Goal: Transaction & Acquisition: Purchase product/service

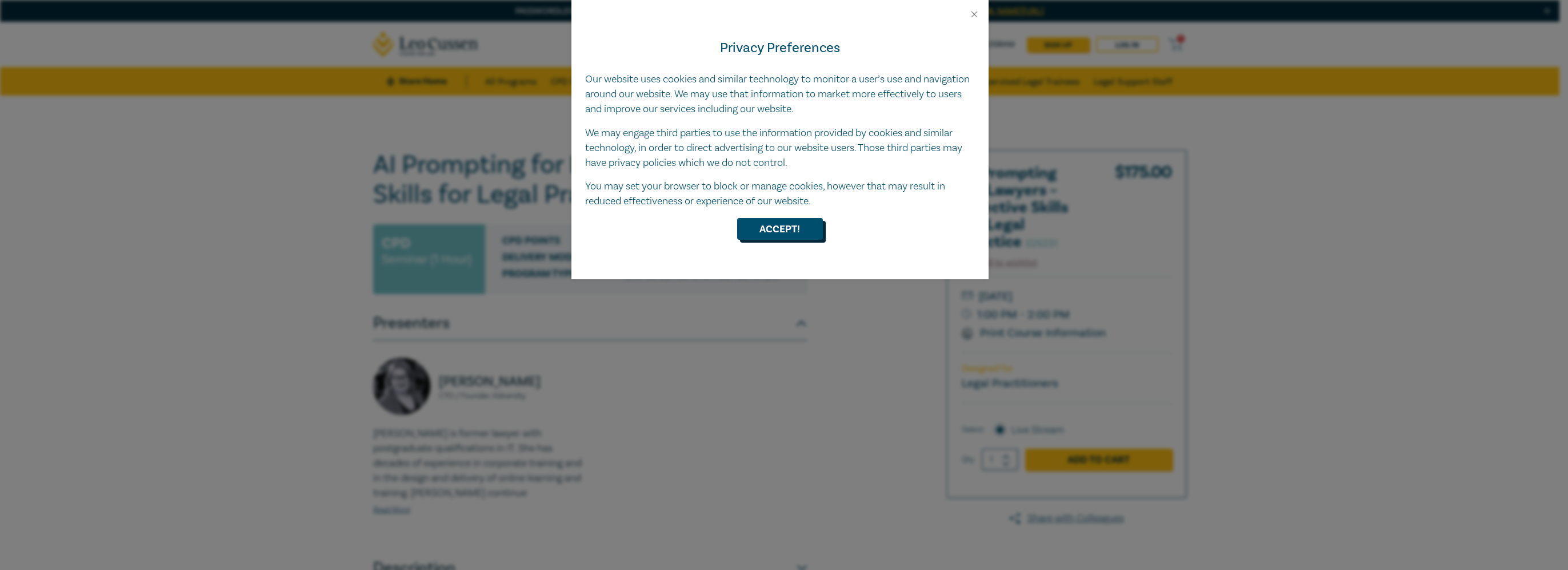
click at [772, 235] on button "Accept!" at bounding box center [780, 229] width 86 height 22
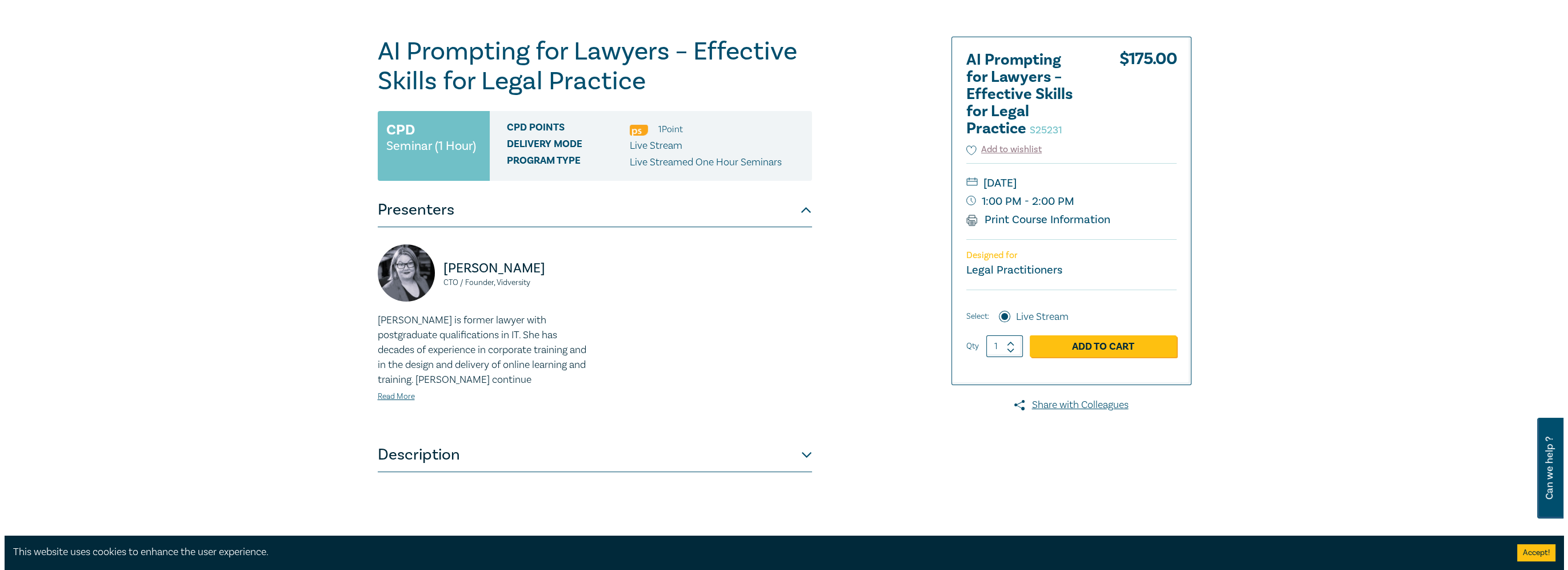
scroll to position [57, 0]
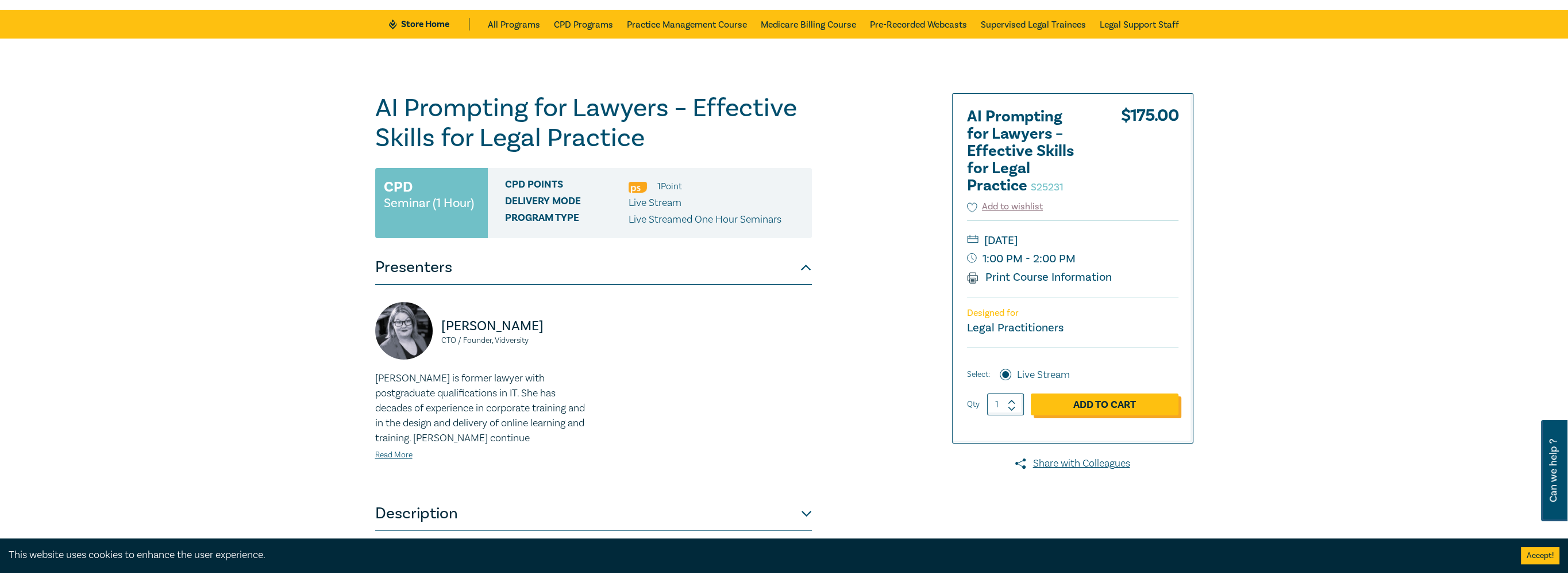
click at [1105, 405] on link "Add to Cart" at bounding box center [1105, 404] width 148 height 22
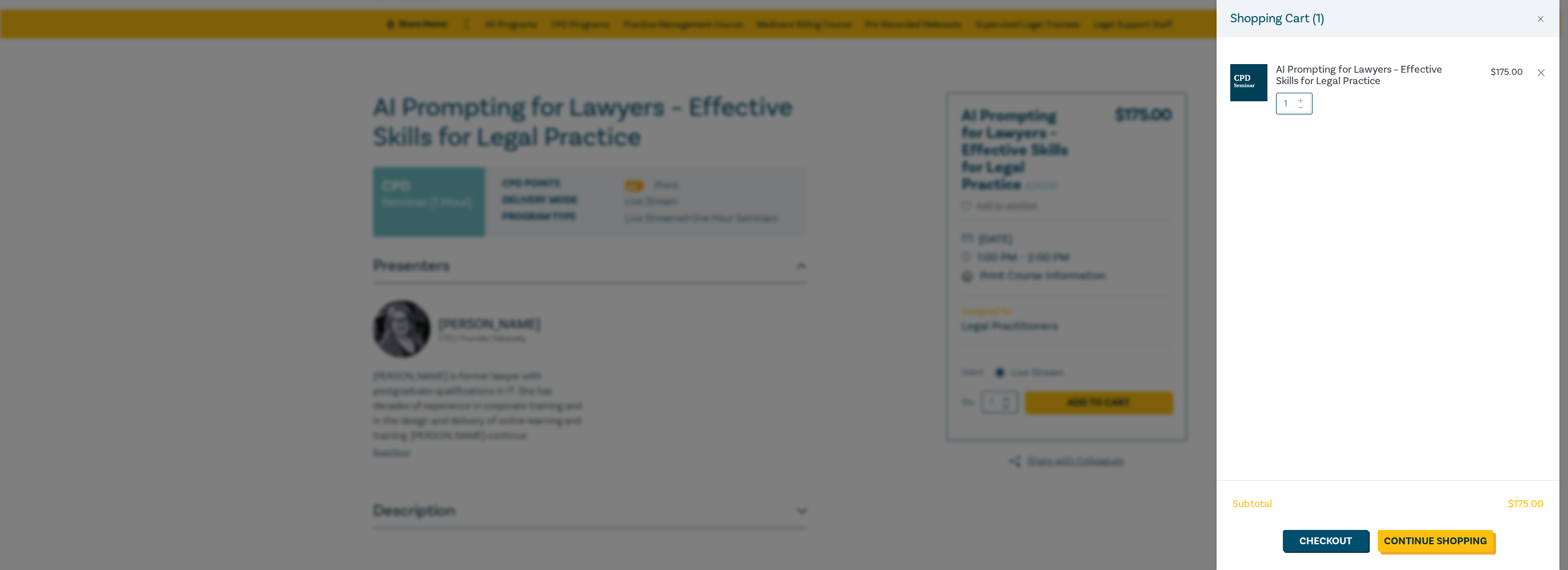
click at [1472, 539] on link "Continue Shopping" at bounding box center [1436, 540] width 116 height 22
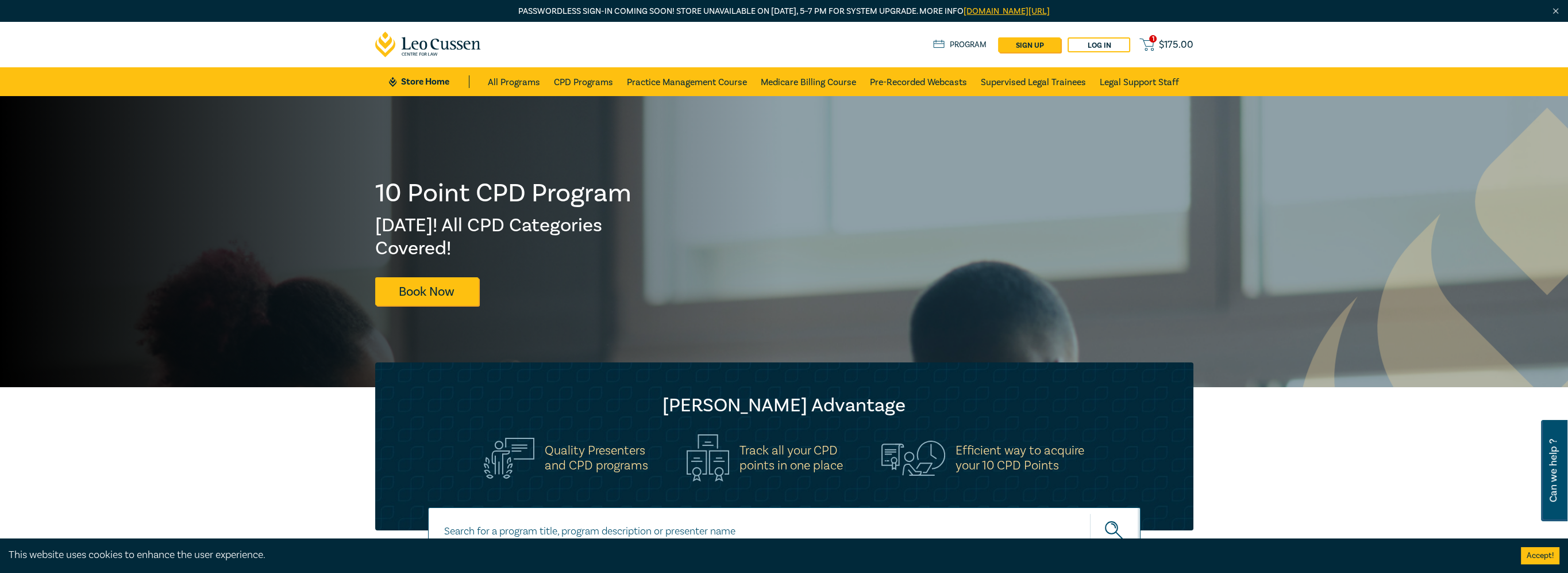
click at [1165, 39] on span "$ 175.00" at bounding box center [1176, 45] width 34 height 13
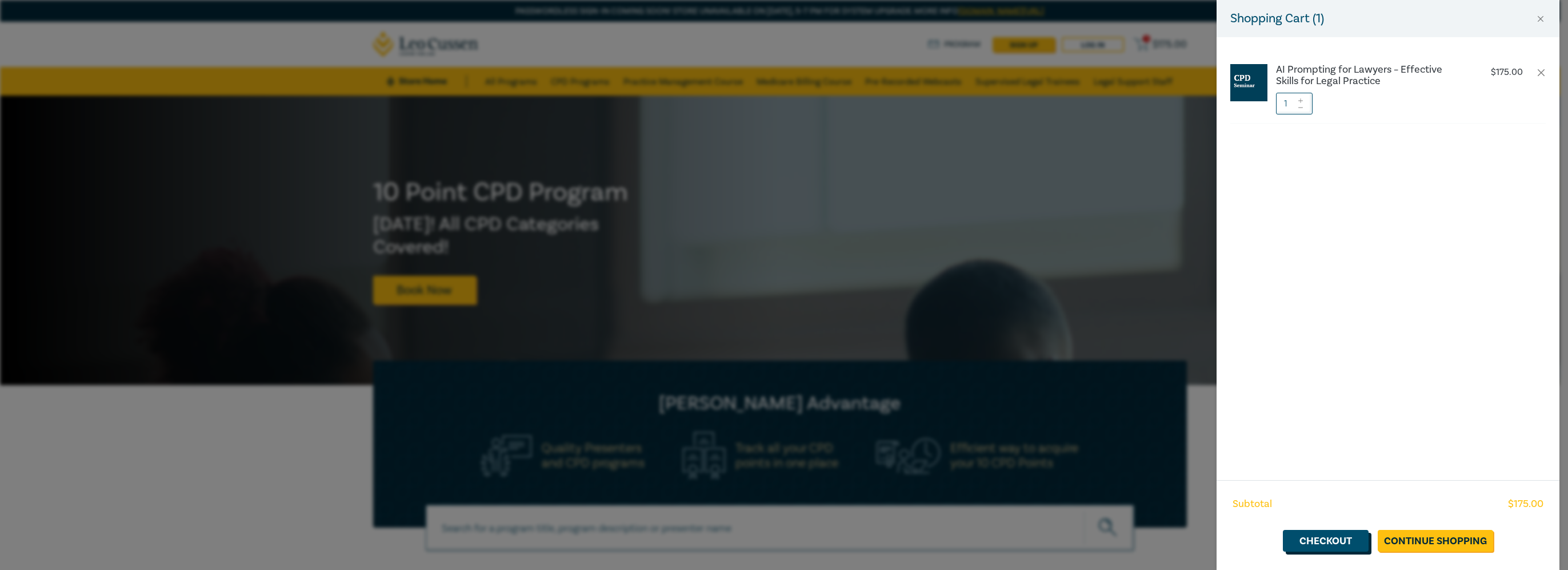
click at [1326, 539] on link "Checkout" at bounding box center [1326, 540] width 86 height 22
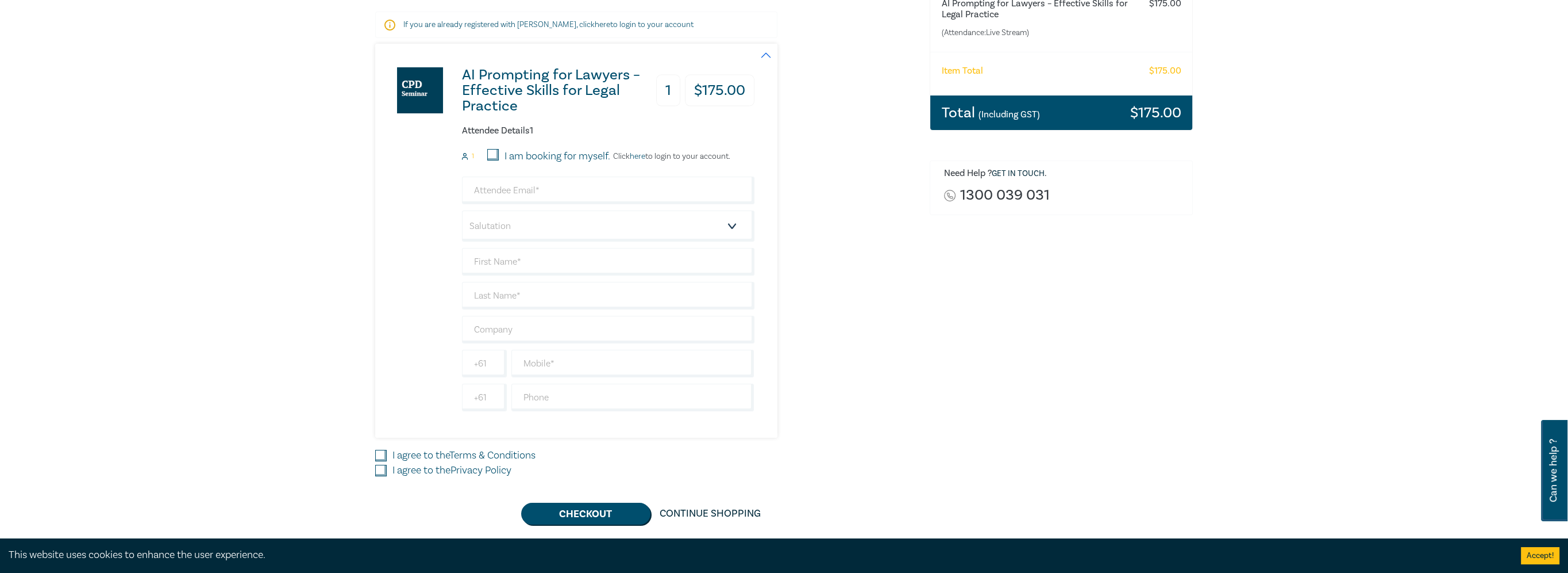
scroll to position [230, 0]
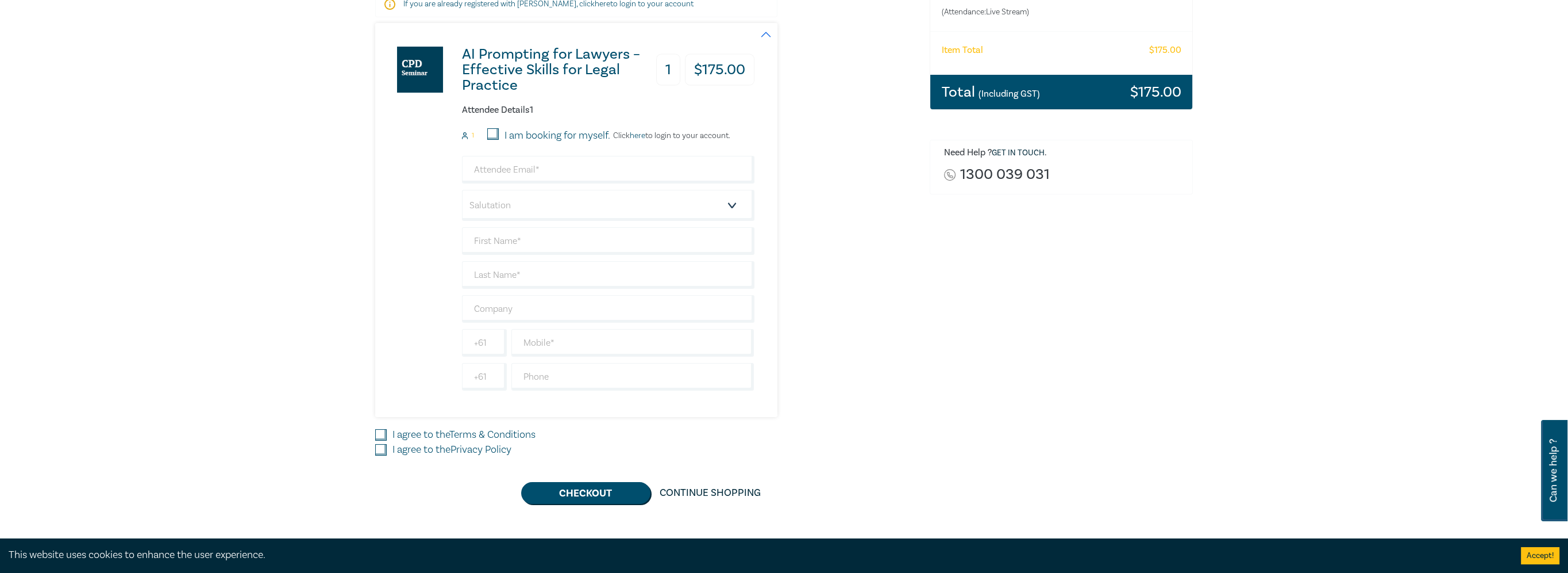
click at [494, 132] on input "I am booking for myself." at bounding box center [493, 134] width 12 height 12
checkbox input "true"
click at [520, 176] on input "email" at bounding box center [608, 169] width 292 height 28
type input "[EMAIL_ADDRESS][DOMAIN_NAME]"
click at [529, 207] on select "Salutation Mr. Mrs. Ms. Miss Dr. Prof. Other" at bounding box center [608, 205] width 292 height 31
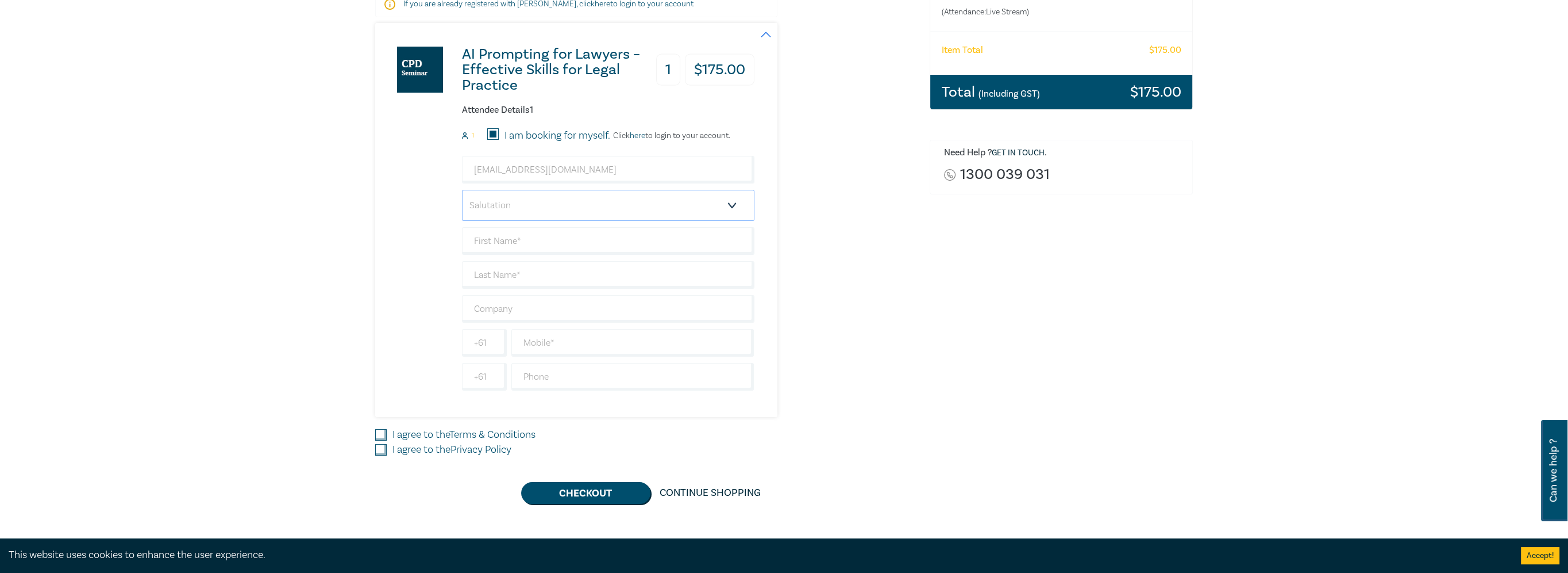
select select "Mr."
click at [462, 190] on select "Salutation Mr. Mrs. Ms. Miss Dr. Prof. Other" at bounding box center [608, 205] width 292 height 31
click at [513, 242] on input "text" at bounding box center [608, 241] width 292 height 28
type input "frank"
type input "walsh"
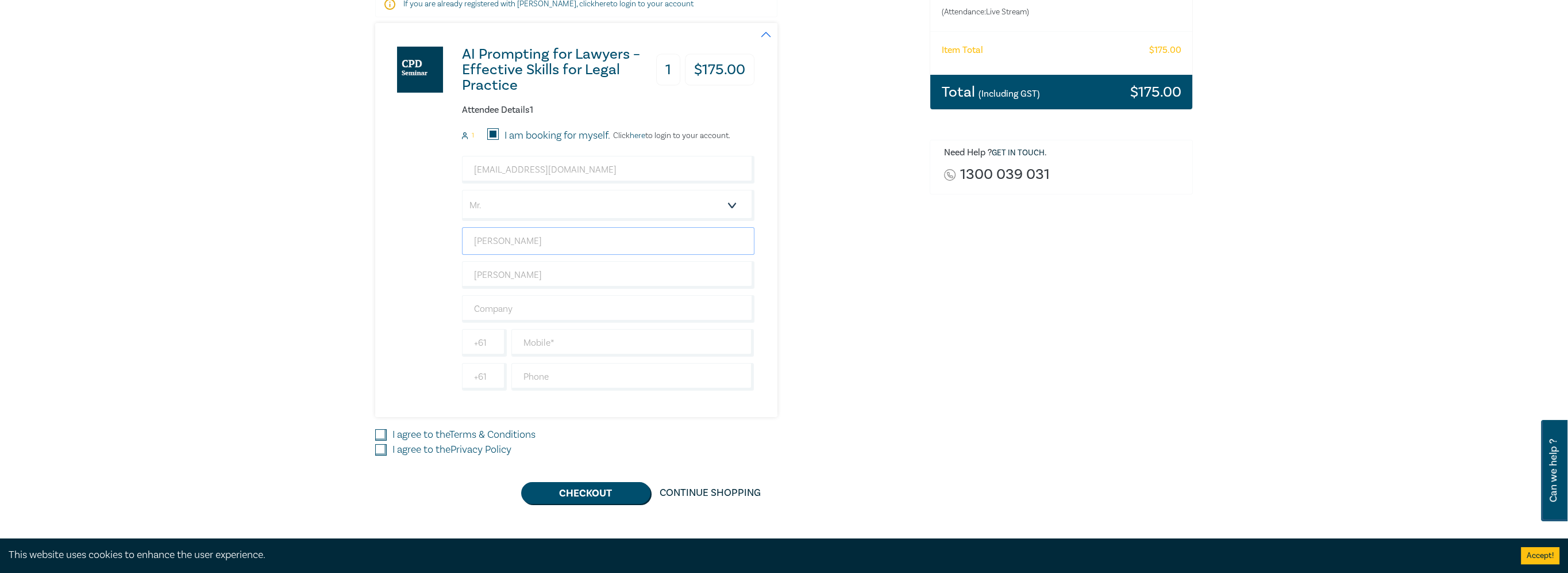
drag, startPoint x: 510, startPoint y: 238, endPoint x: 474, endPoint y: 238, distance: 36.0
click at [474, 238] on input "frank" at bounding box center [608, 241] width 292 height 28
type input "[PERSON_NAME]"
click at [507, 301] on input "text" at bounding box center [608, 309] width 292 height 28
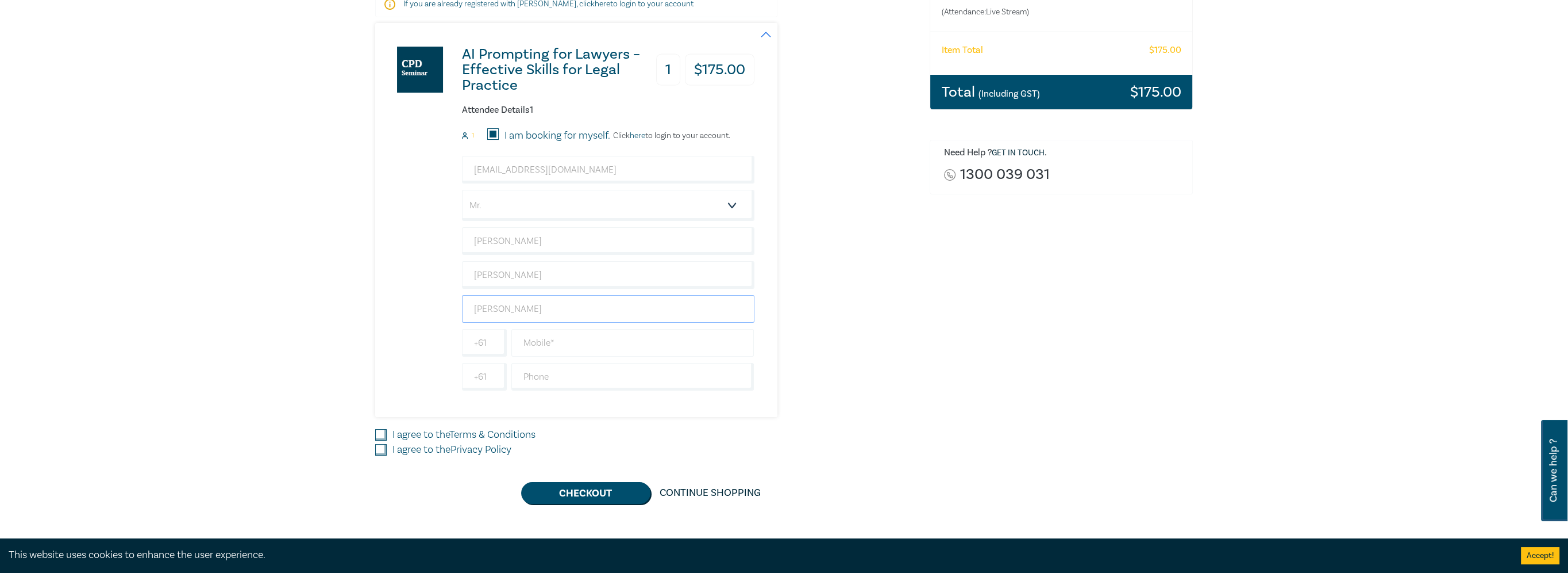
type input "[PERSON_NAME]"
click at [595, 335] on input "text" at bounding box center [633, 342] width 243 height 28
type input "406866731"
click at [892, 377] on div "AI Prompting for Lawyers – Effective Skills for Legal Practice 1 $ 175.00 Atten…" at bounding box center [646, 220] width 541 height 394
click at [377, 435] on input "I agree to the Terms & Conditions" at bounding box center [381, 435] width 12 height 12
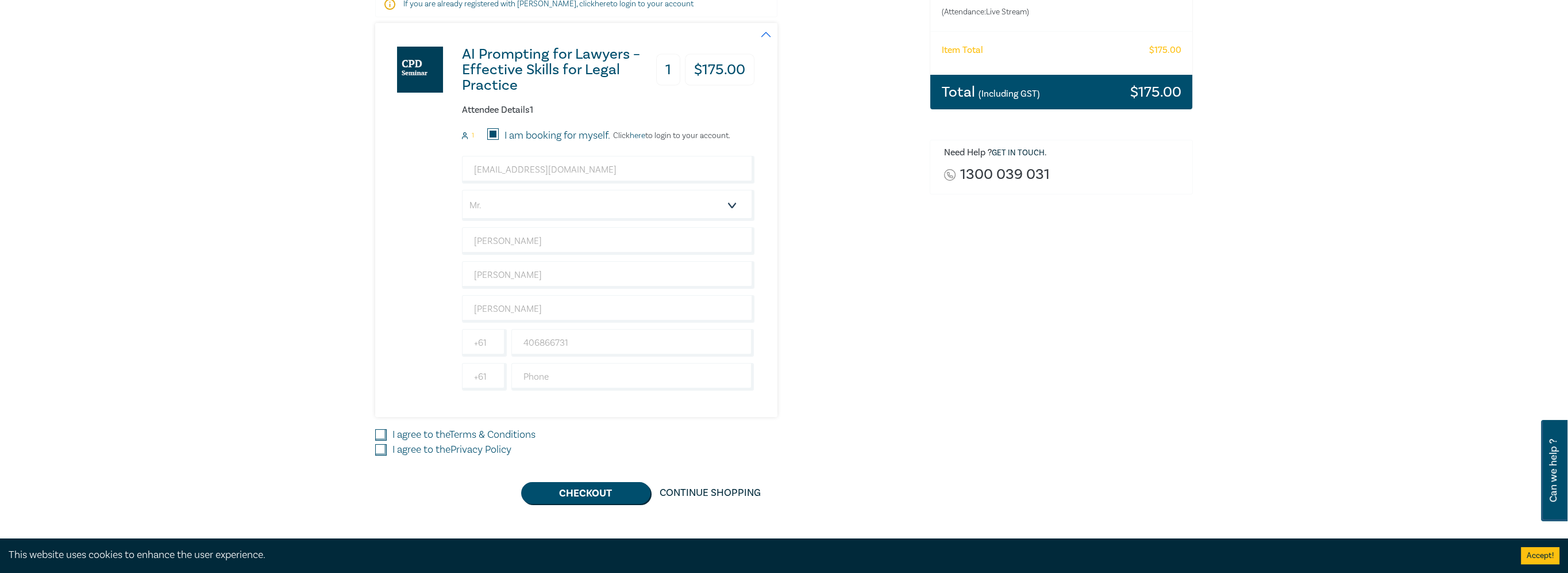
checkbox input "true"
click at [379, 444] on input "I agree to the Privacy Policy" at bounding box center [381, 450] width 12 height 12
checkbox input "true"
click at [635, 497] on button "Checkout" at bounding box center [585, 493] width 129 height 22
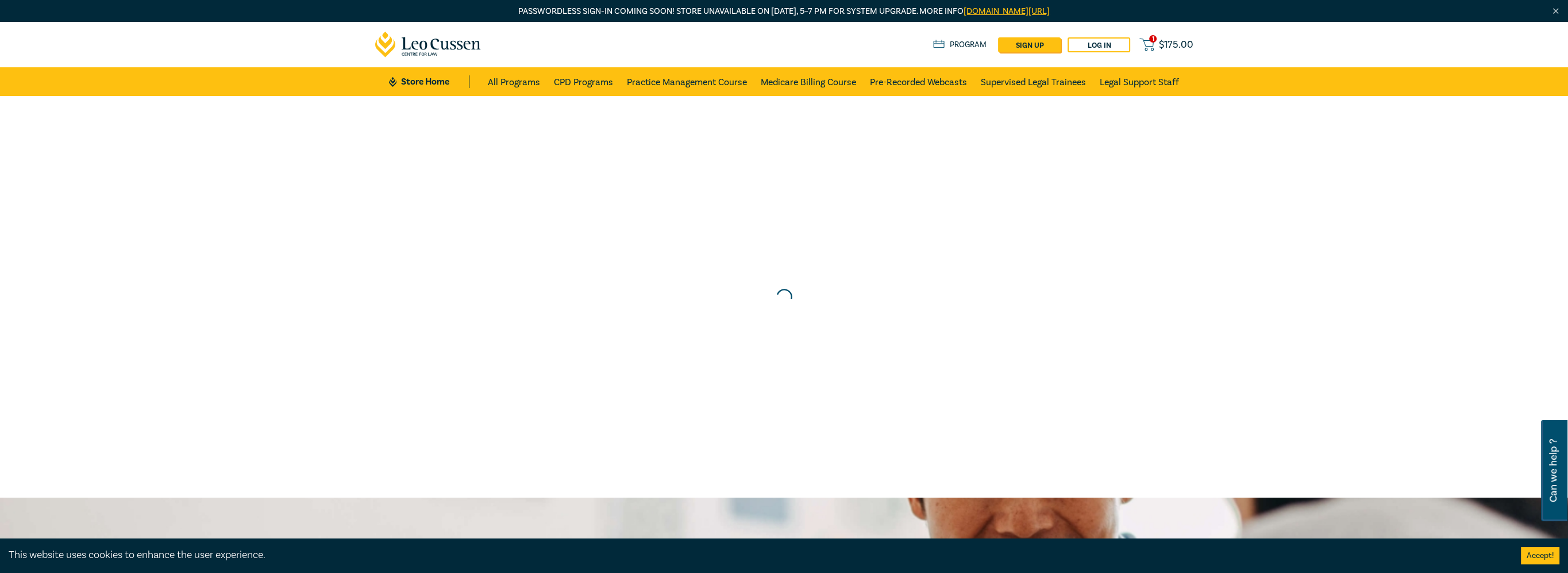
scroll to position [0, 0]
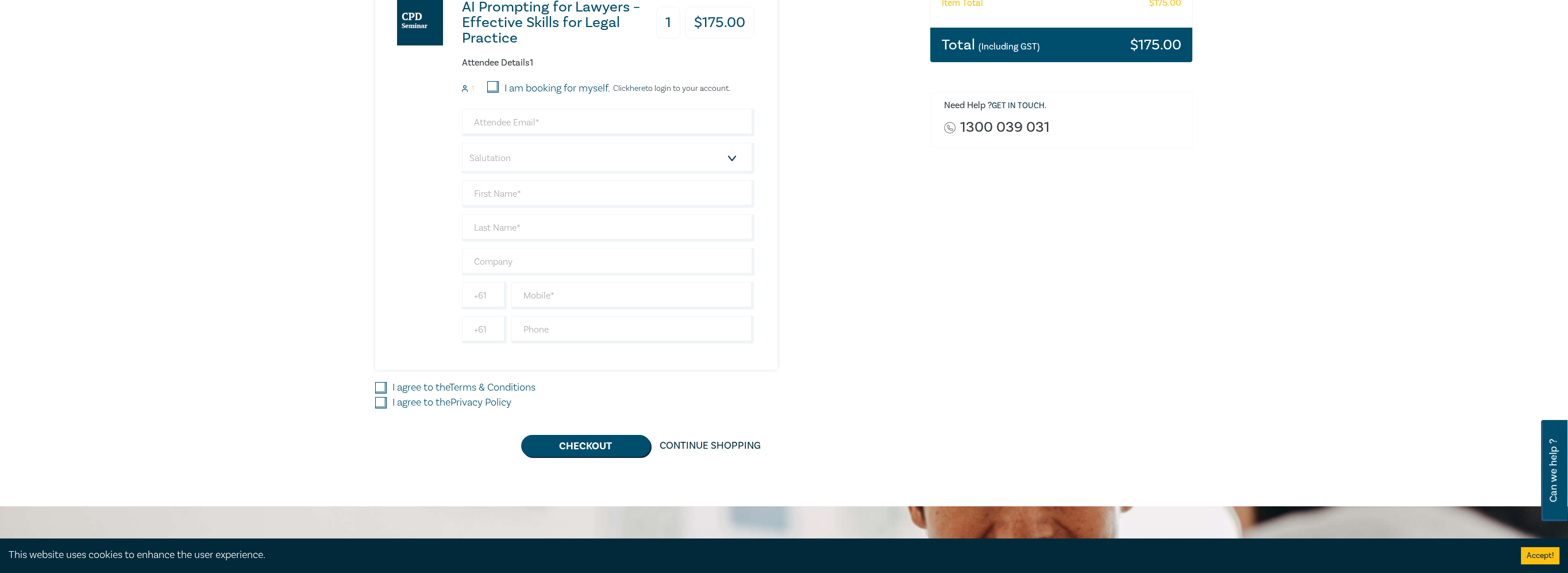
scroll to position [287, 0]
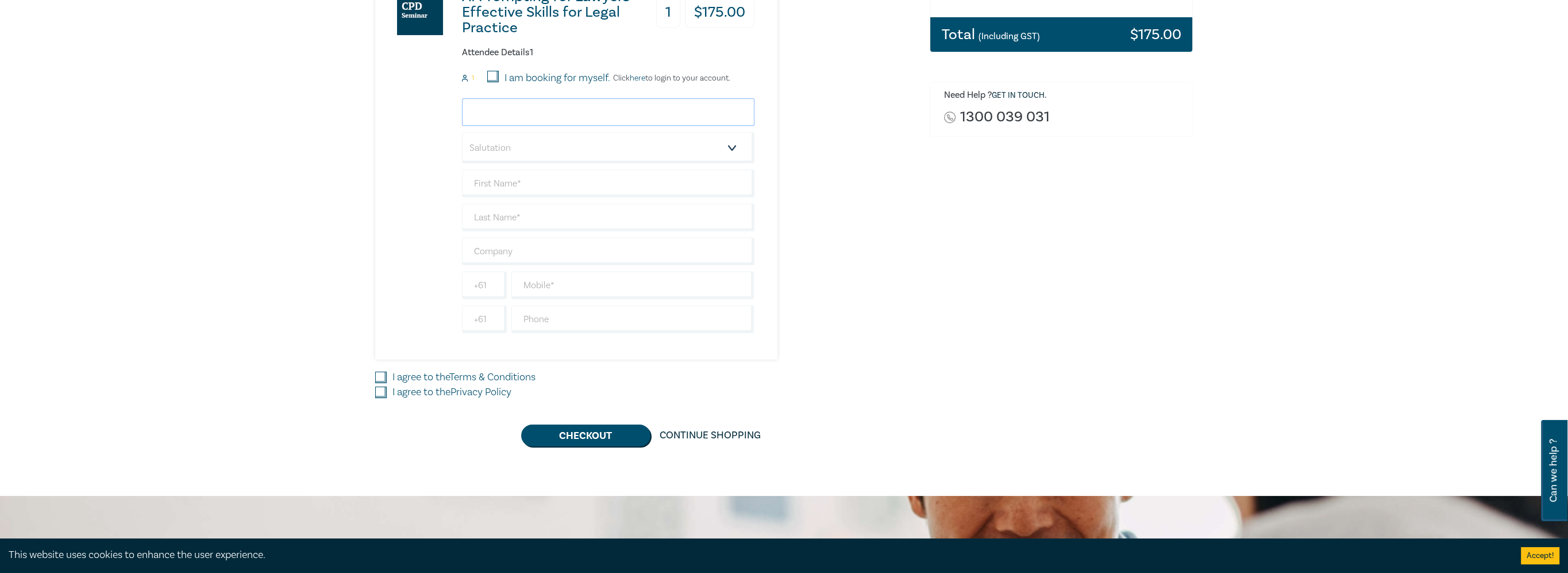
click at [508, 107] on input "email" at bounding box center [608, 112] width 292 height 28
type input "[EMAIL_ADDRESS][DOMAIN_NAME]"
type input "[PERSON_NAME]"
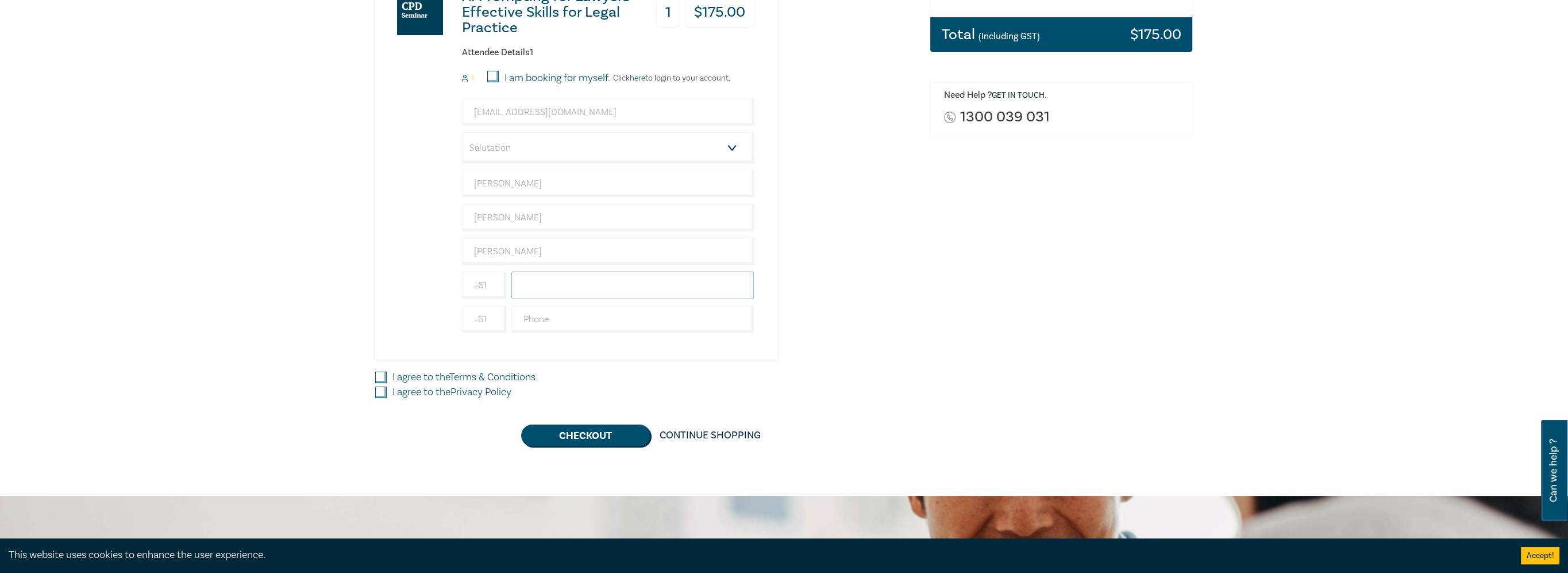
click at [545, 285] on input "text" at bounding box center [633, 285] width 243 height 28
type input "0406866731"
click at [385, 379] on input "I agree to the Terms & Conditions" at bounding box center [381, 377] width 12 height 12
checkbox input "true"
click at [383, 389] on input "I agree to the Privacy Policy" at bounding box center [381, 392] width 12 height 12
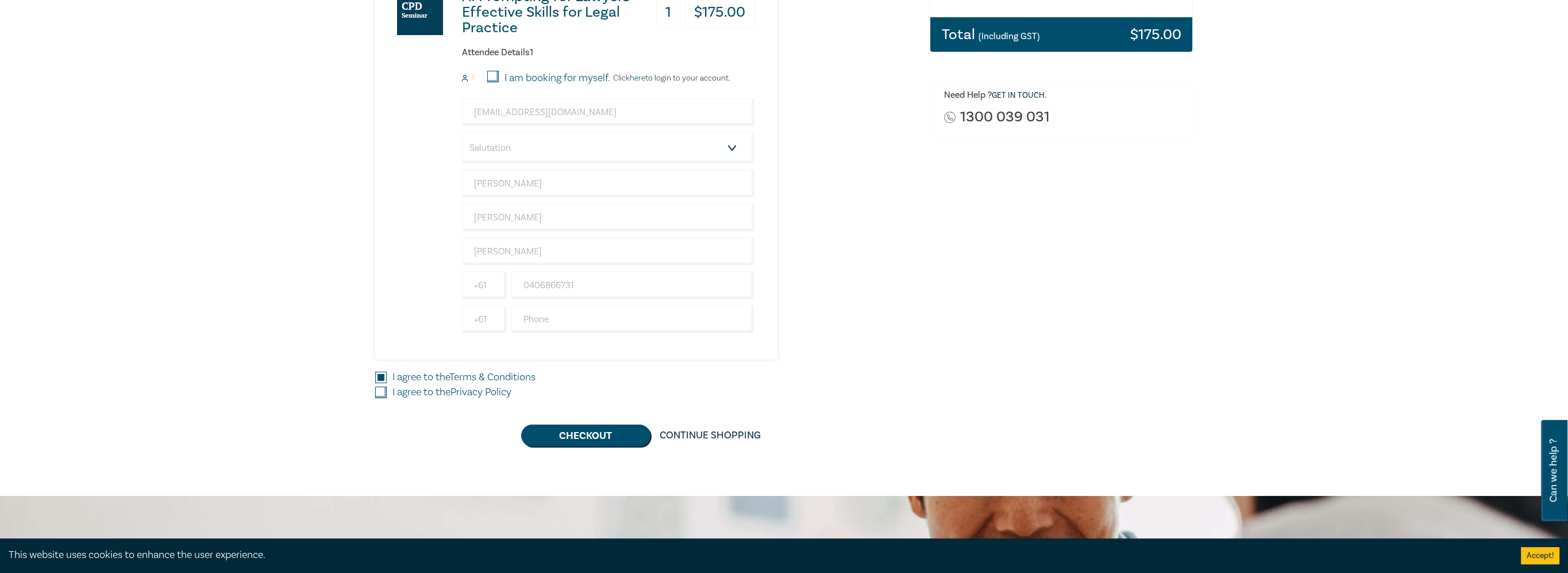
checkbox input "true"
click at [630, 432] on button "Checkout" at bounding box center [585, 435] width 129 height 22
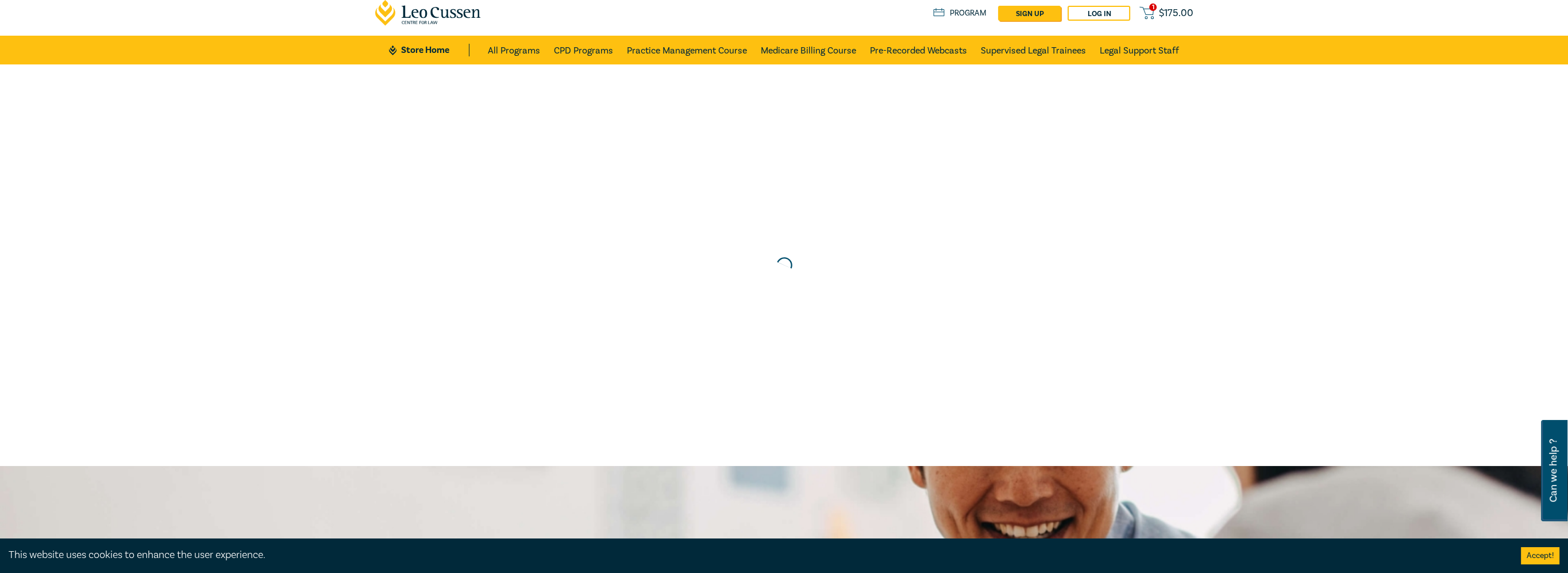
scroll to position [0, 0]
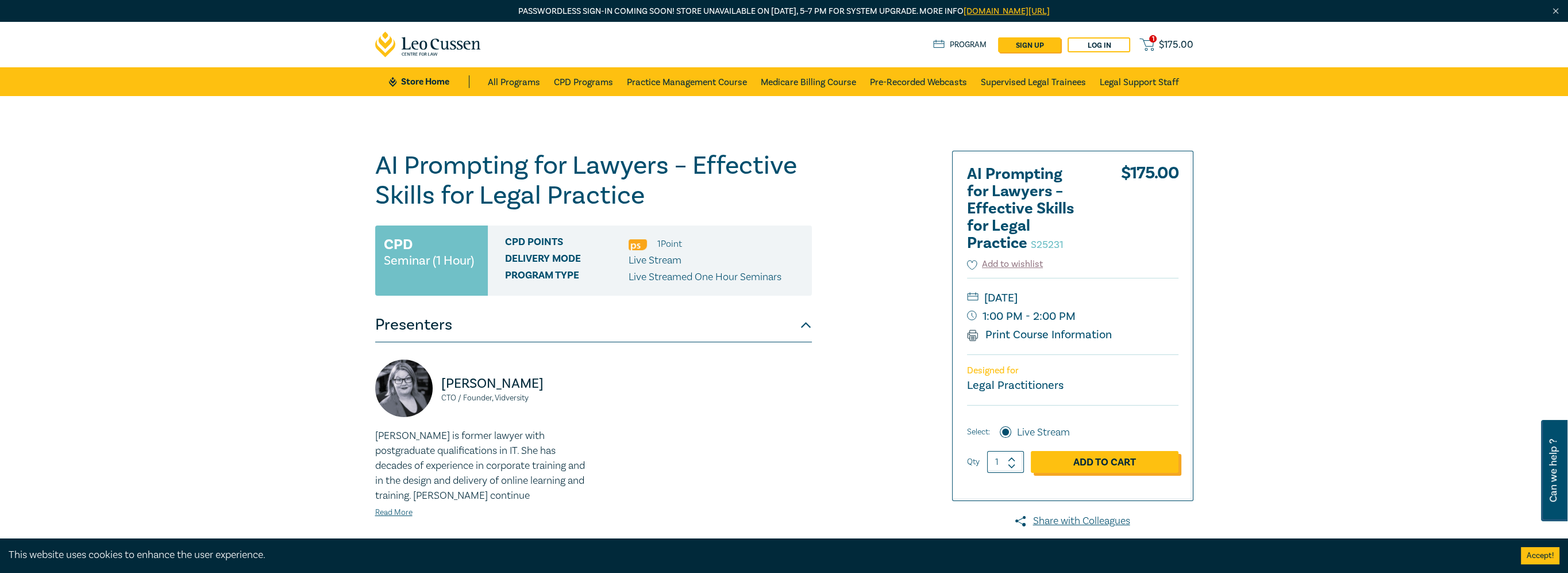
click at [1069, 466] on link "Add to Cart" at bounding box center [1105, 462] width 148 height 22
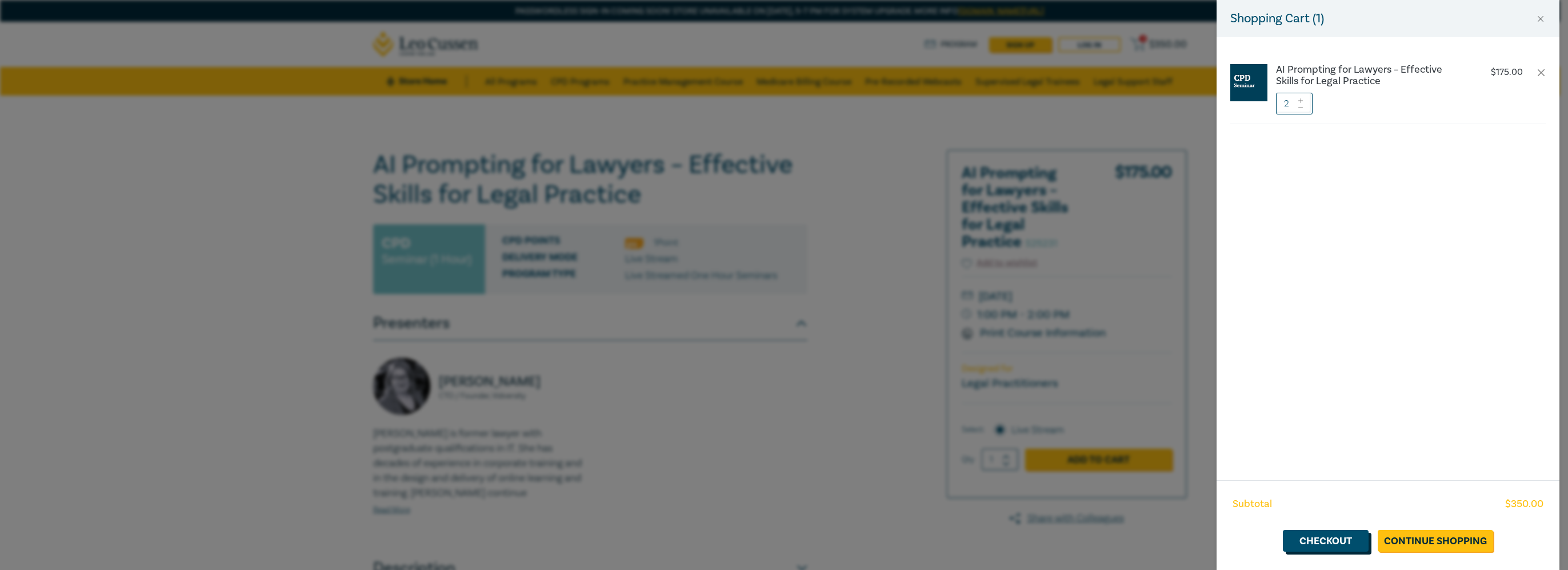
click at [1323, 537] on link "Checkout" at bounding box center [1326, 540] width 86 height 22
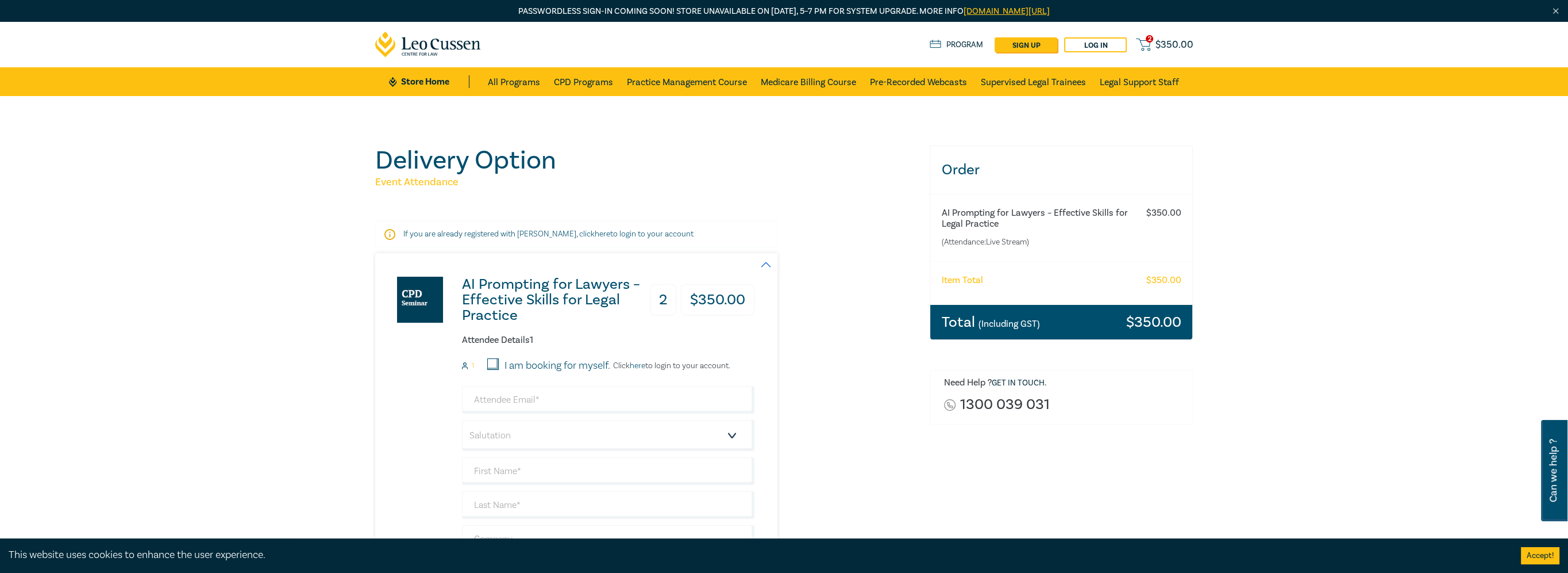
click at [1168, 48] on span "$ 350.00" at bounding box center [1174, 45] width 38 height 13
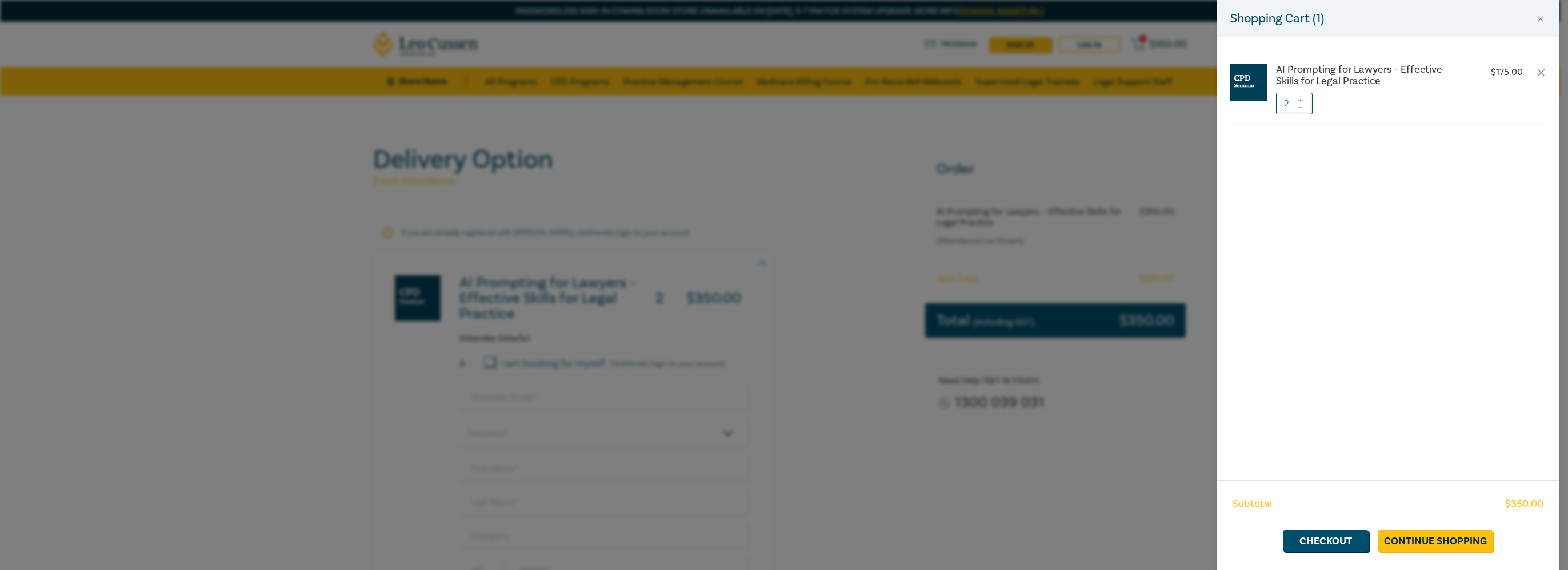
click at [1303, 107] on icon at bounding box center [1301, 107] width 8 height 4
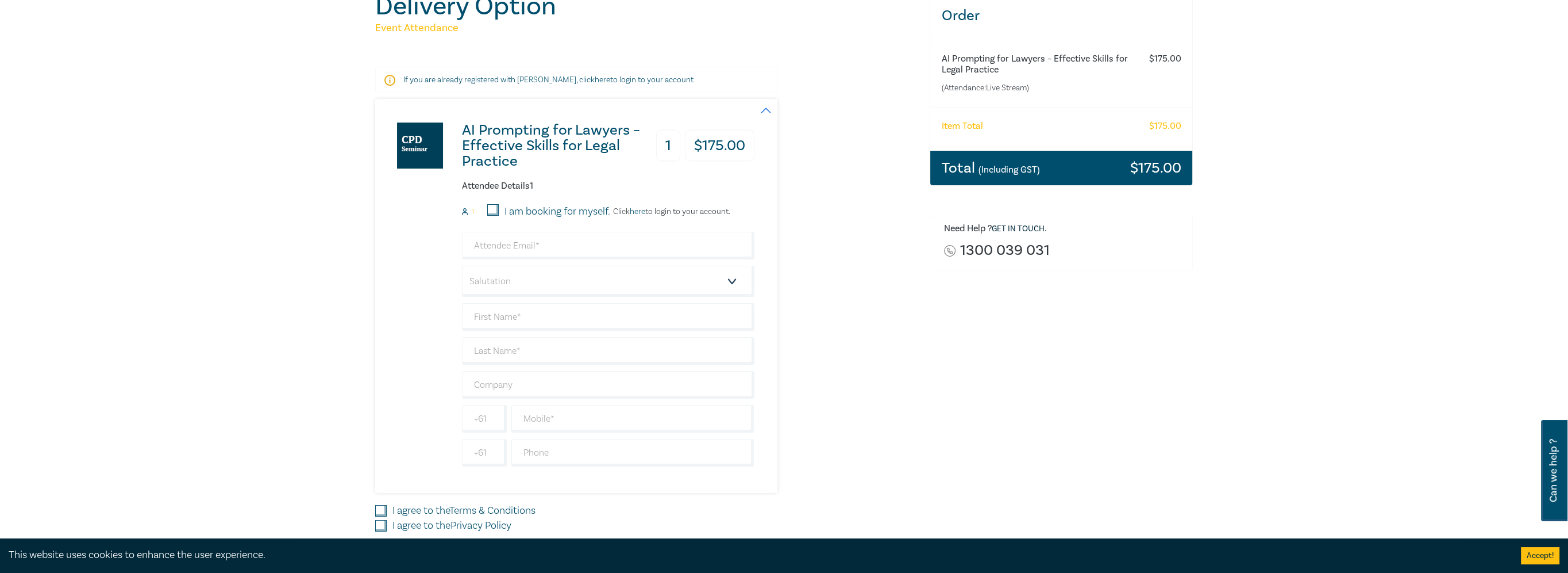
scroll to position [172, 0]
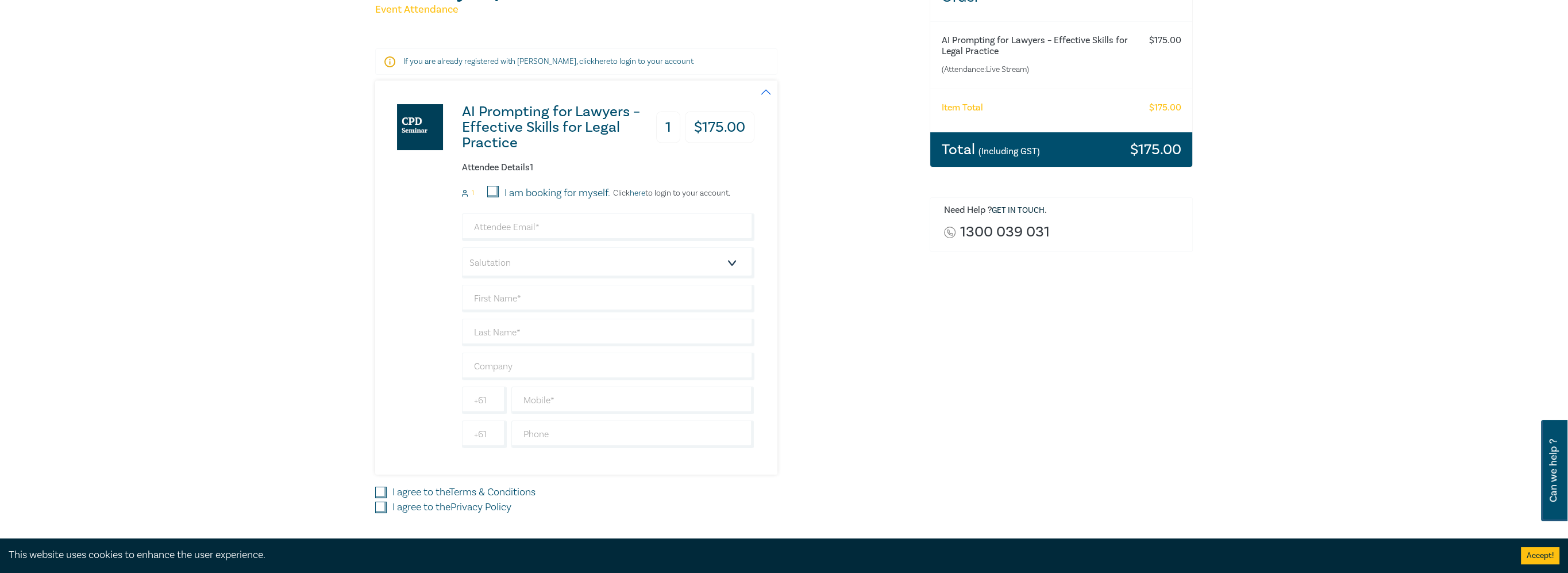
click at [491, 189] on input "I am booking for myself." at bounding box center [493, 191] width 12 height 12
checkbox input "true"
click at [502, 230] on input "email" at bounding box center [608, 227] width 292 height 28
type input "[EMAIL_ADDRESS][DOMAIN_NAME]"
type input "[PERSON_NAME]"
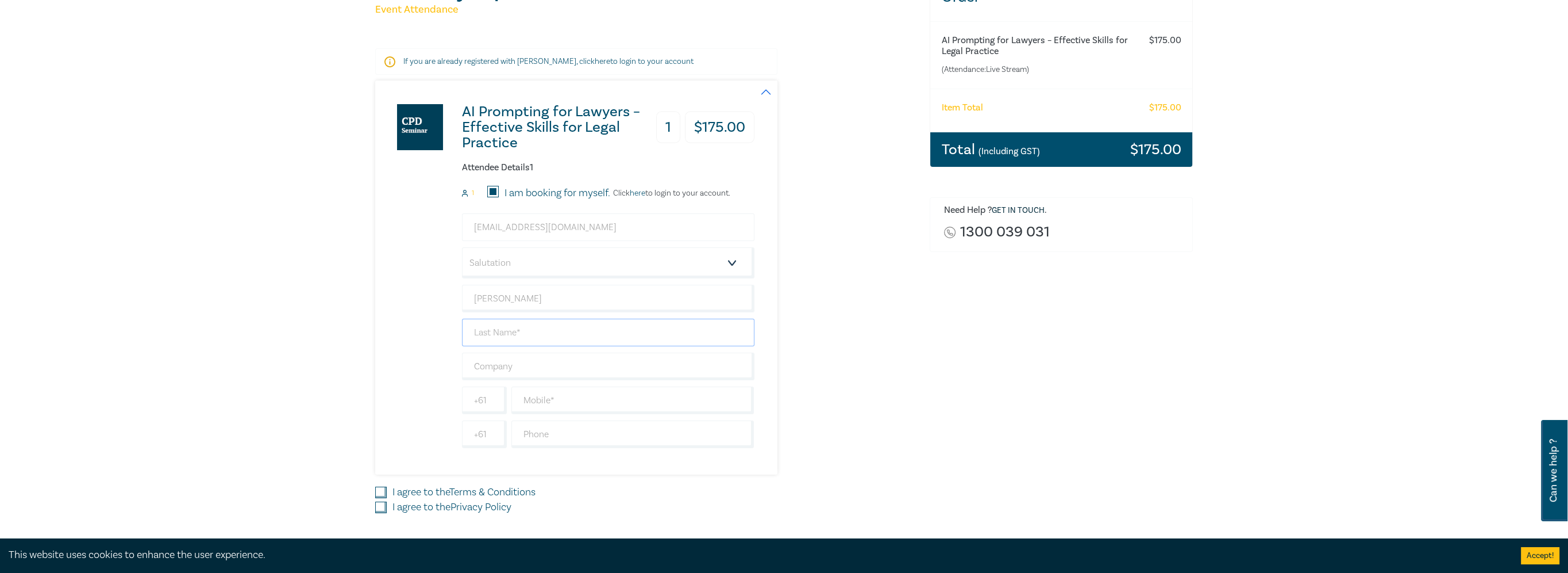
type input "[PERSON_NAME]"
click at [555, 404] on input "text" at bounding box center [633, 400] width 243 height 28
type input "0406866731"
click at [844, 407] on div "AI Prompting for Lawyers – Effective Skills for Legal Practice 1 $ 175.00 Atten…" at bounding box center [646, 278] width 541 height 394
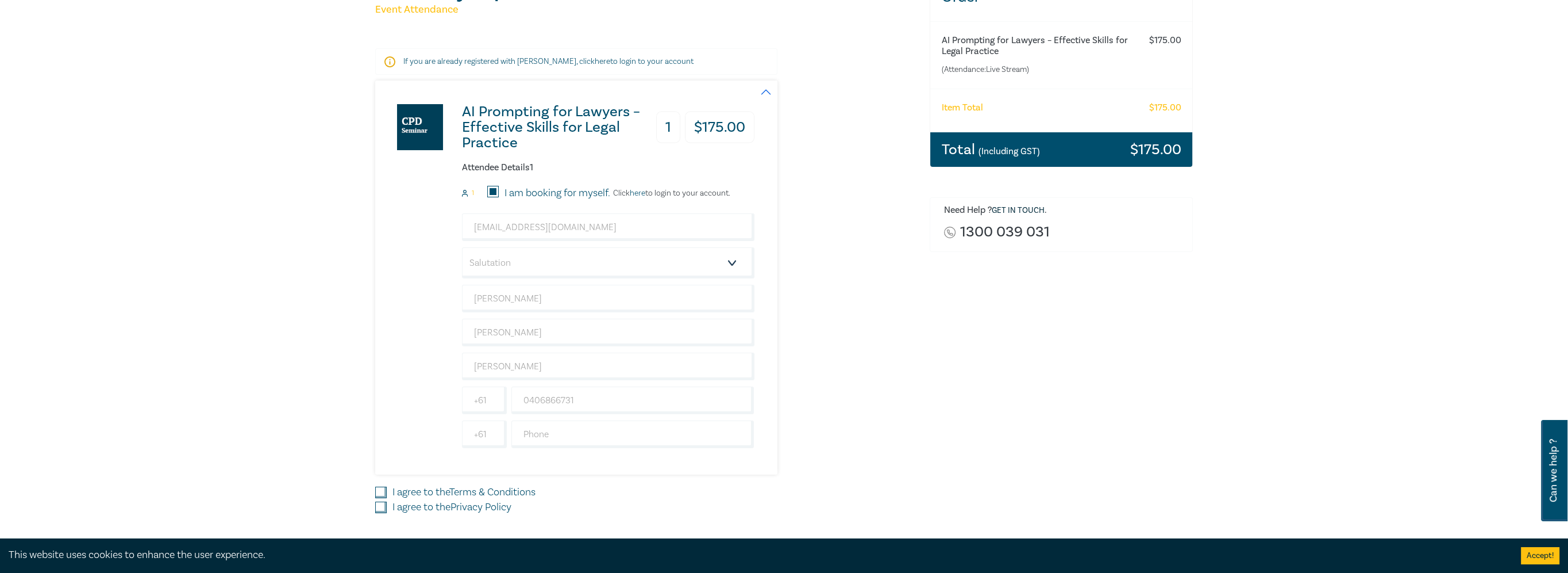
click at [382, 489] on input "I agree to the Terms & Conditions" at bounding box center [381, 492] width 12 height 12
checkbox input "true"
click at [377, 503] on input "I agree to the Privacy Policy" at bounding box center [381, 507] width 12 height 12
checkbox input "true"
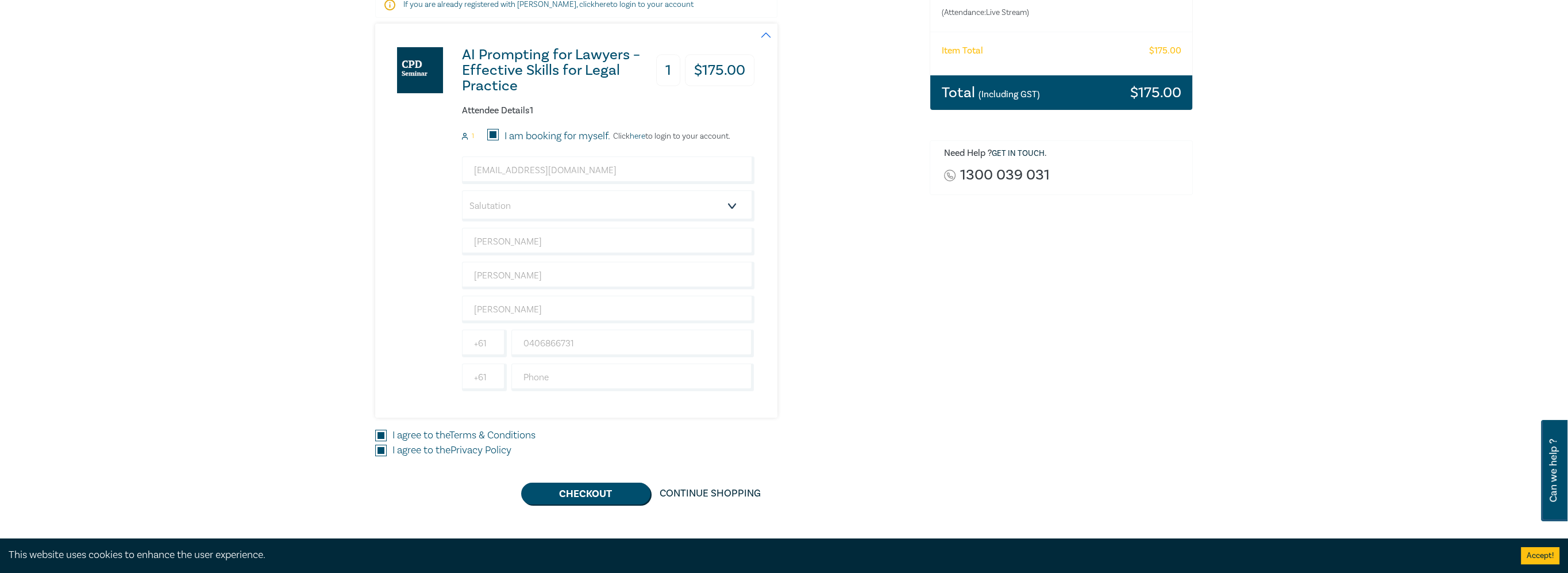
scroll to position [230, 0]
click at [606, 490] on button "Checkout" at bounding box center [585, 493] width 129 height 22
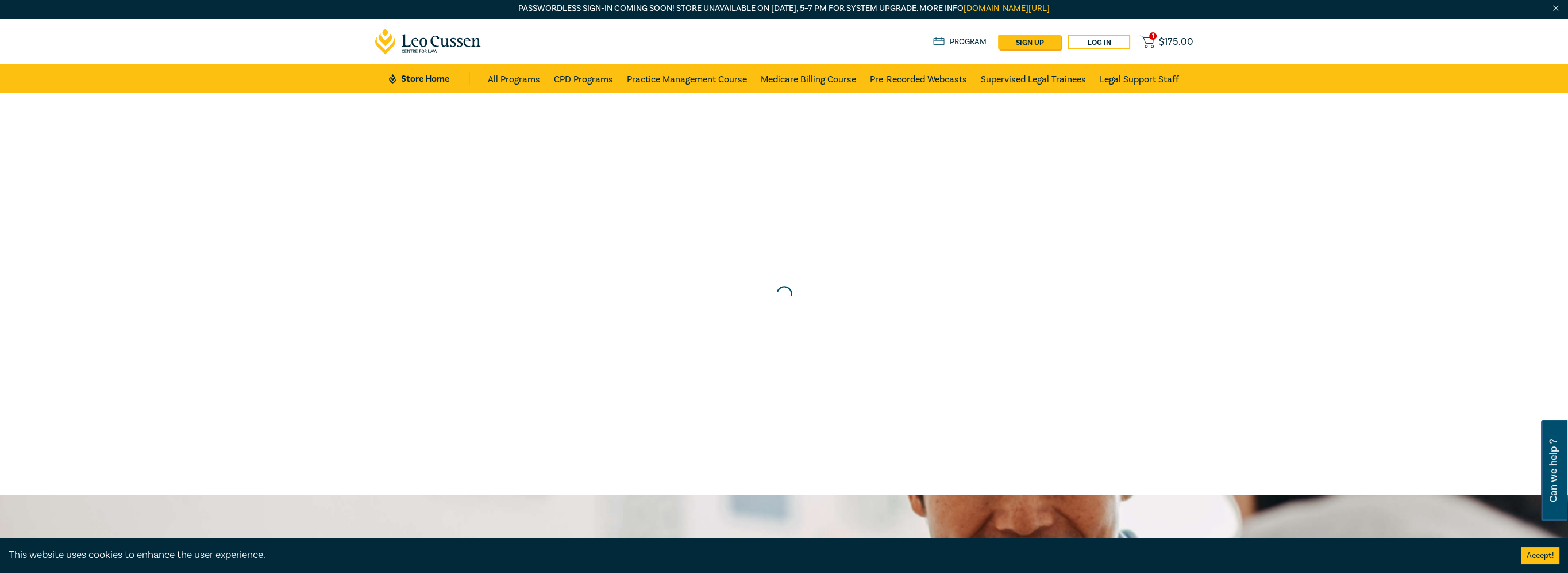
scroll to position [0, 0]
